Goal: Find contact information: Find contact information

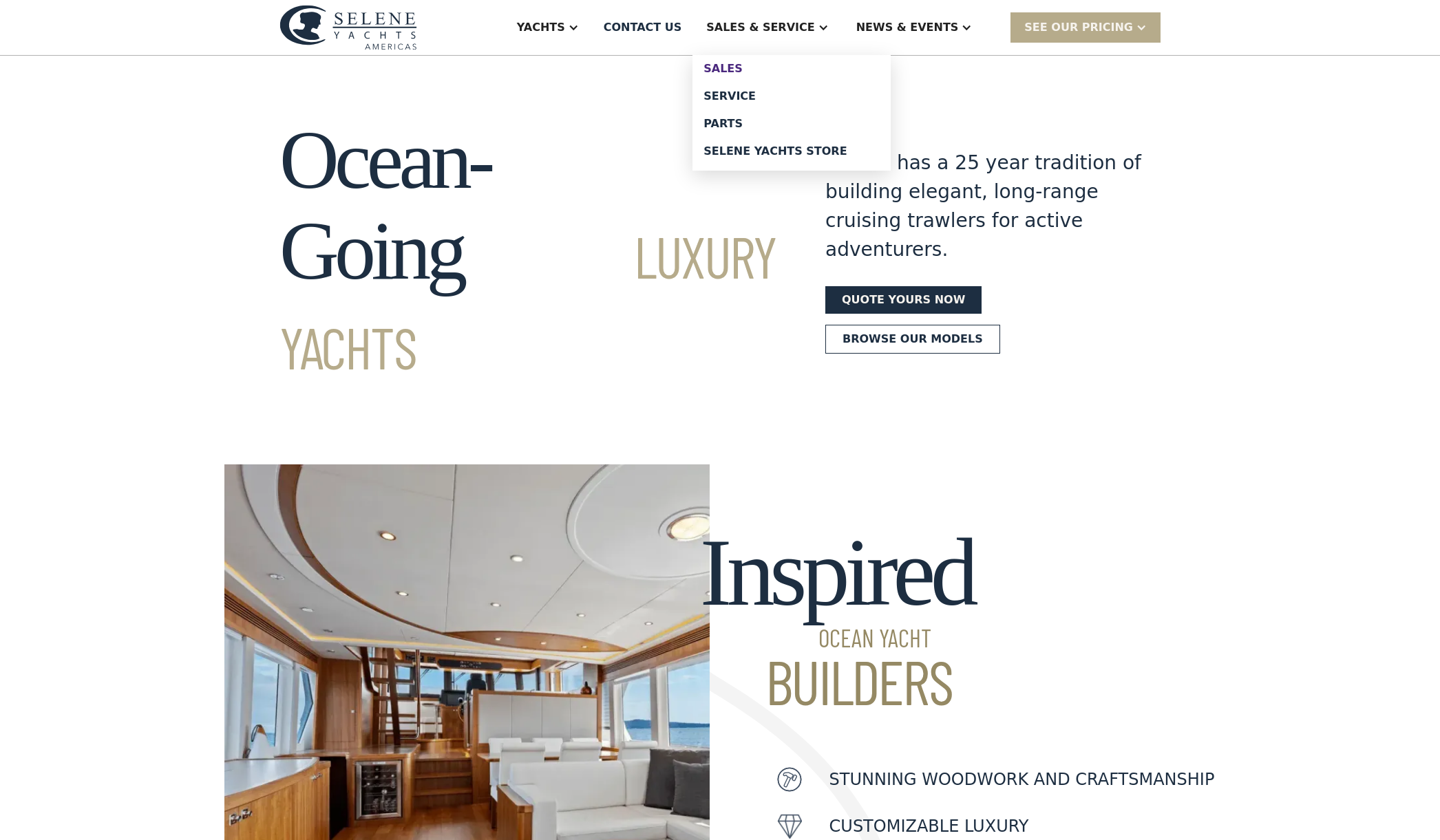
click at [769, 73] on div "Sales" at bounding box center [791, 68] width 177 height 11
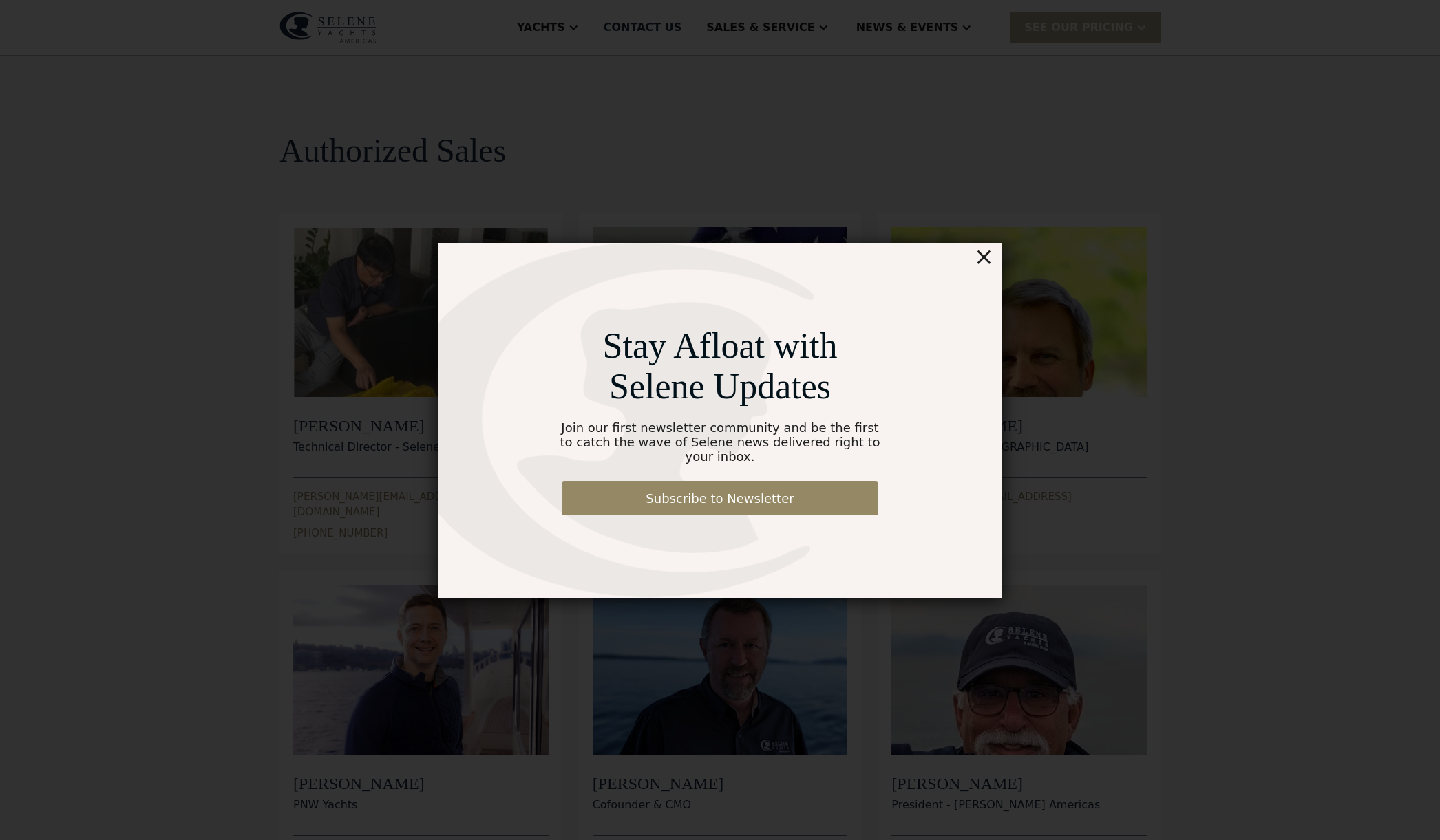
click at [990, 266] on div "×" at bounding box center [984, 257] width 20 height 28
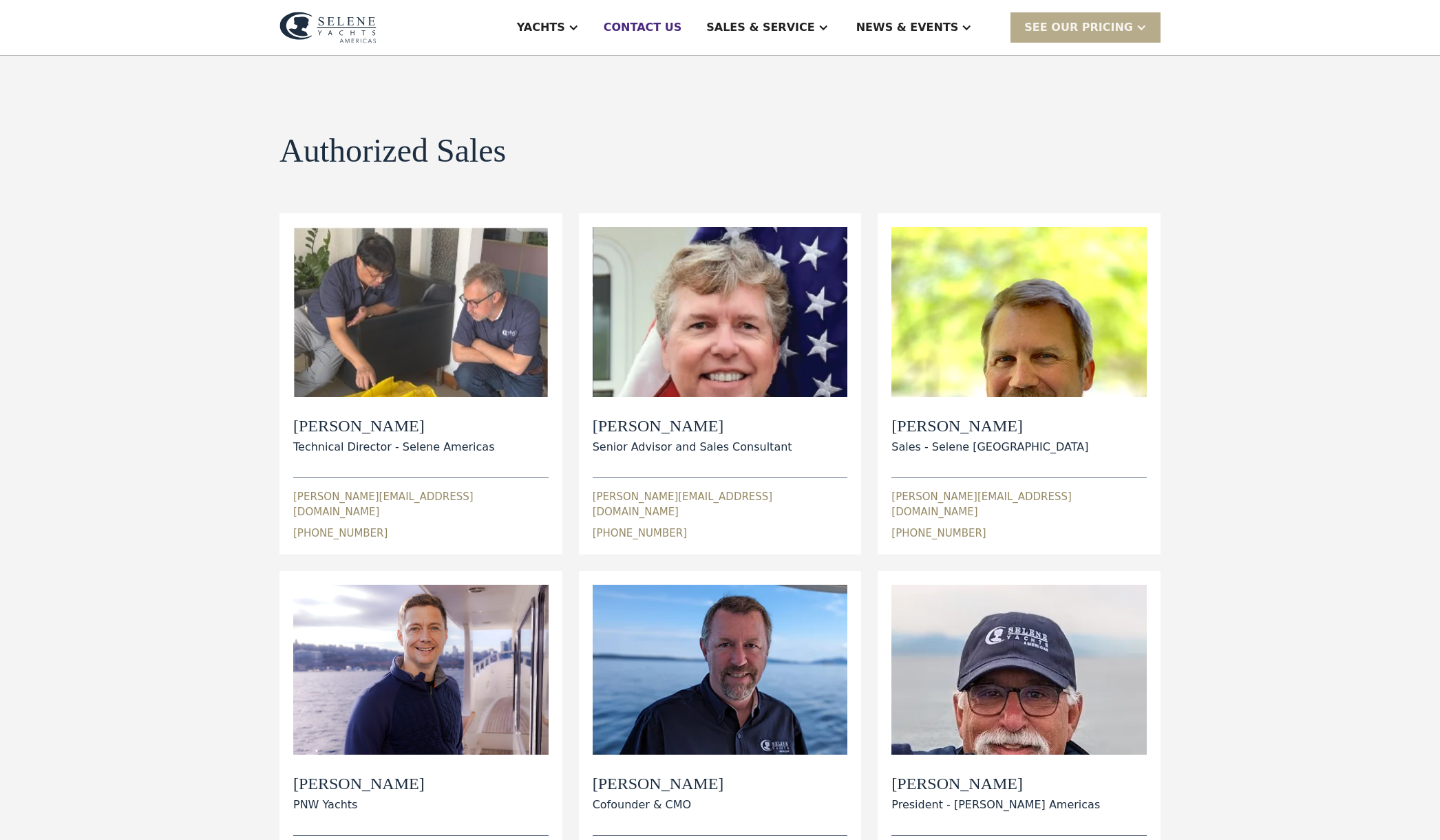
click at [680, 25] on div "Contact US" at bounding box center [643, 28] width 79 height 17
